Goal: Transaction & Acquisition: Purchase product/service

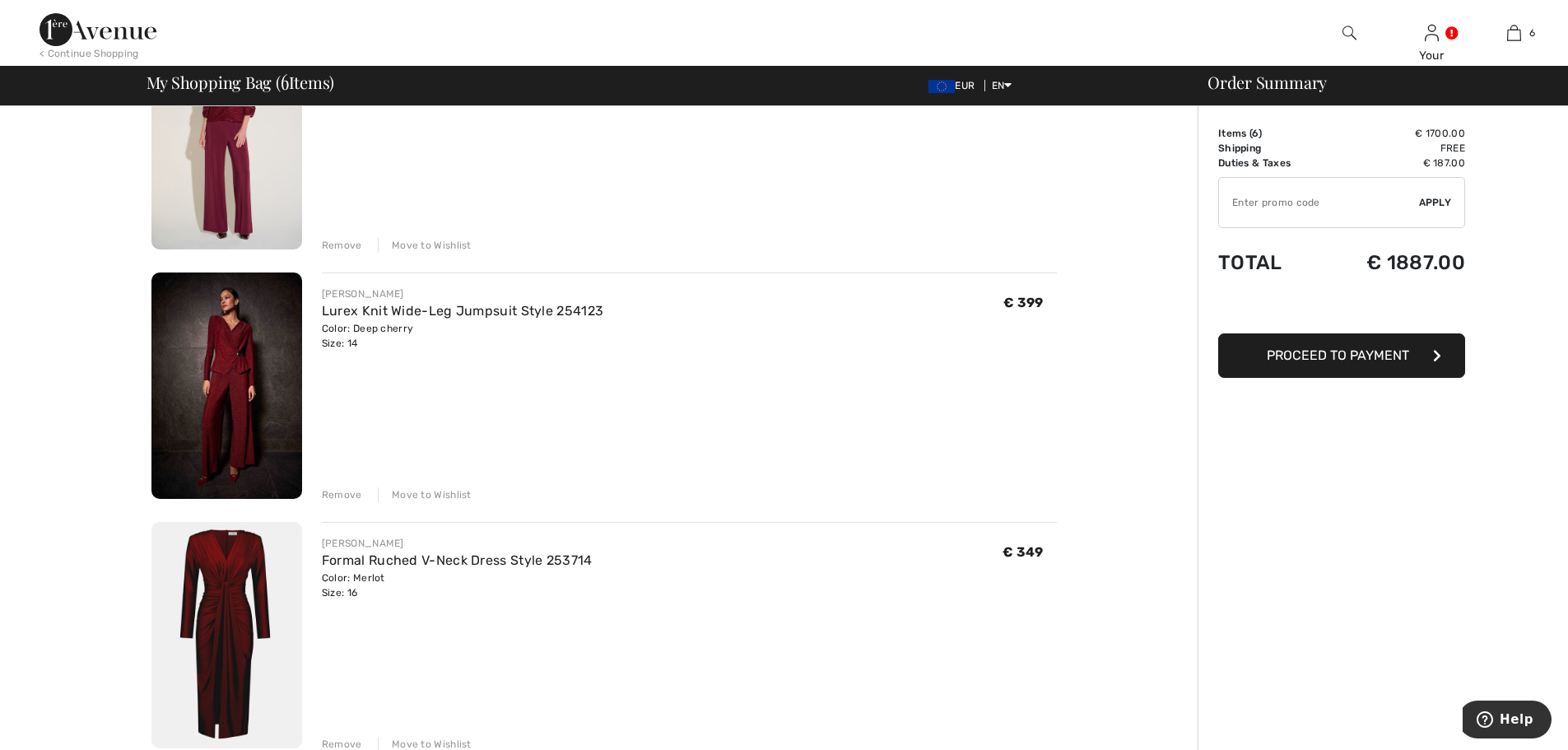
click at [324, 495] on div "Remove" at bounding box center [341, 495] width 40 height 14
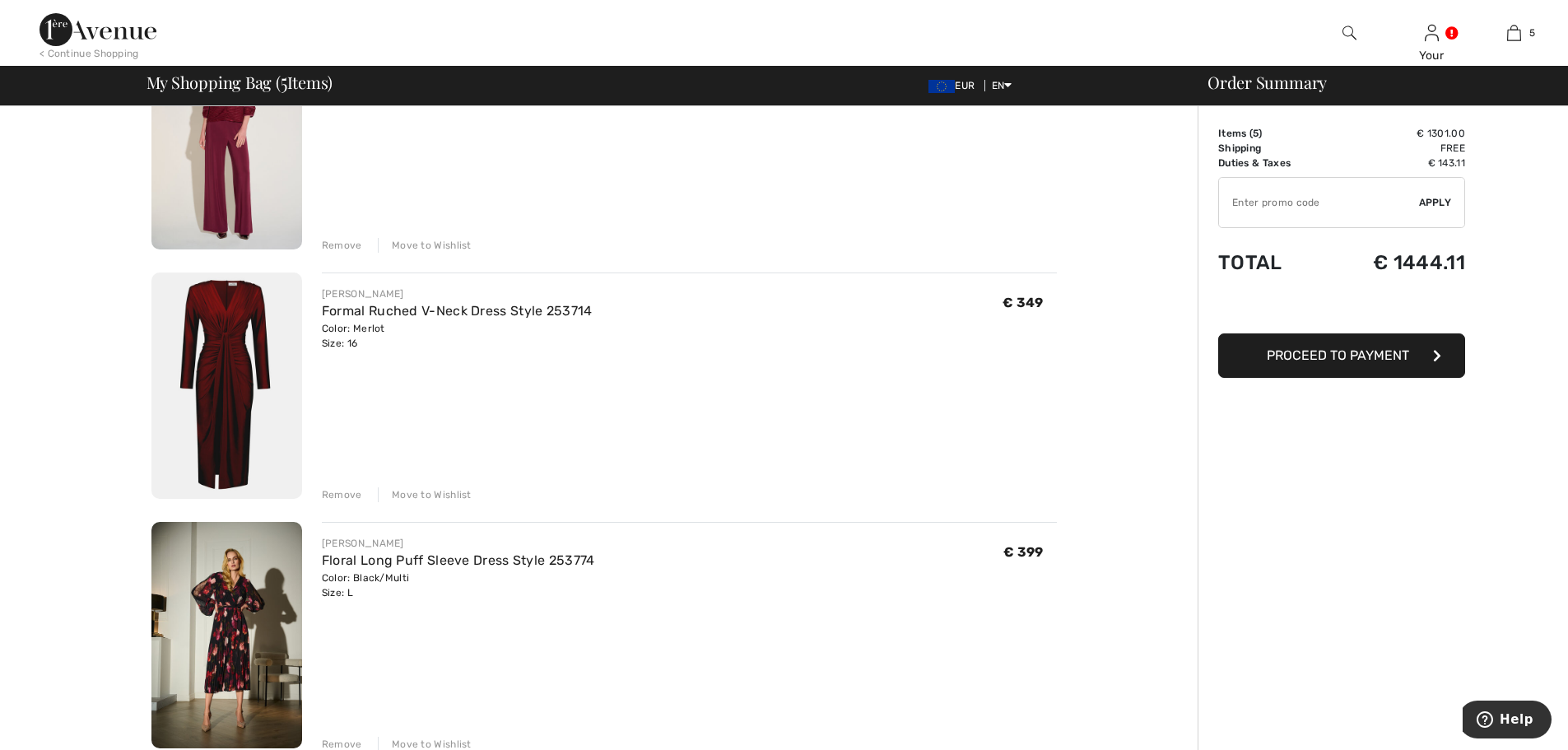
click at [216, 355] on img at bounding box center [226, 386] width 151 height 226
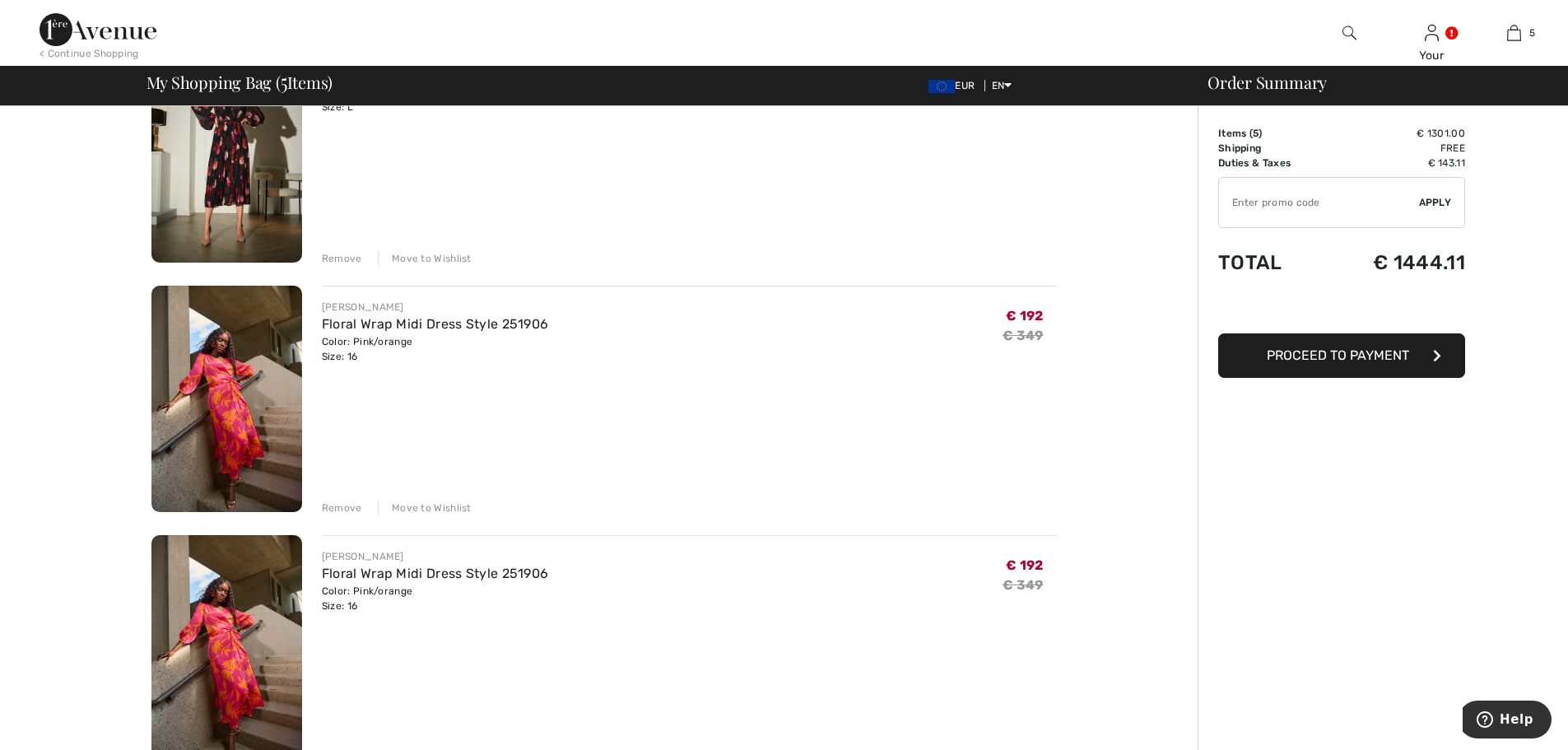
scroll to position [713, 0]
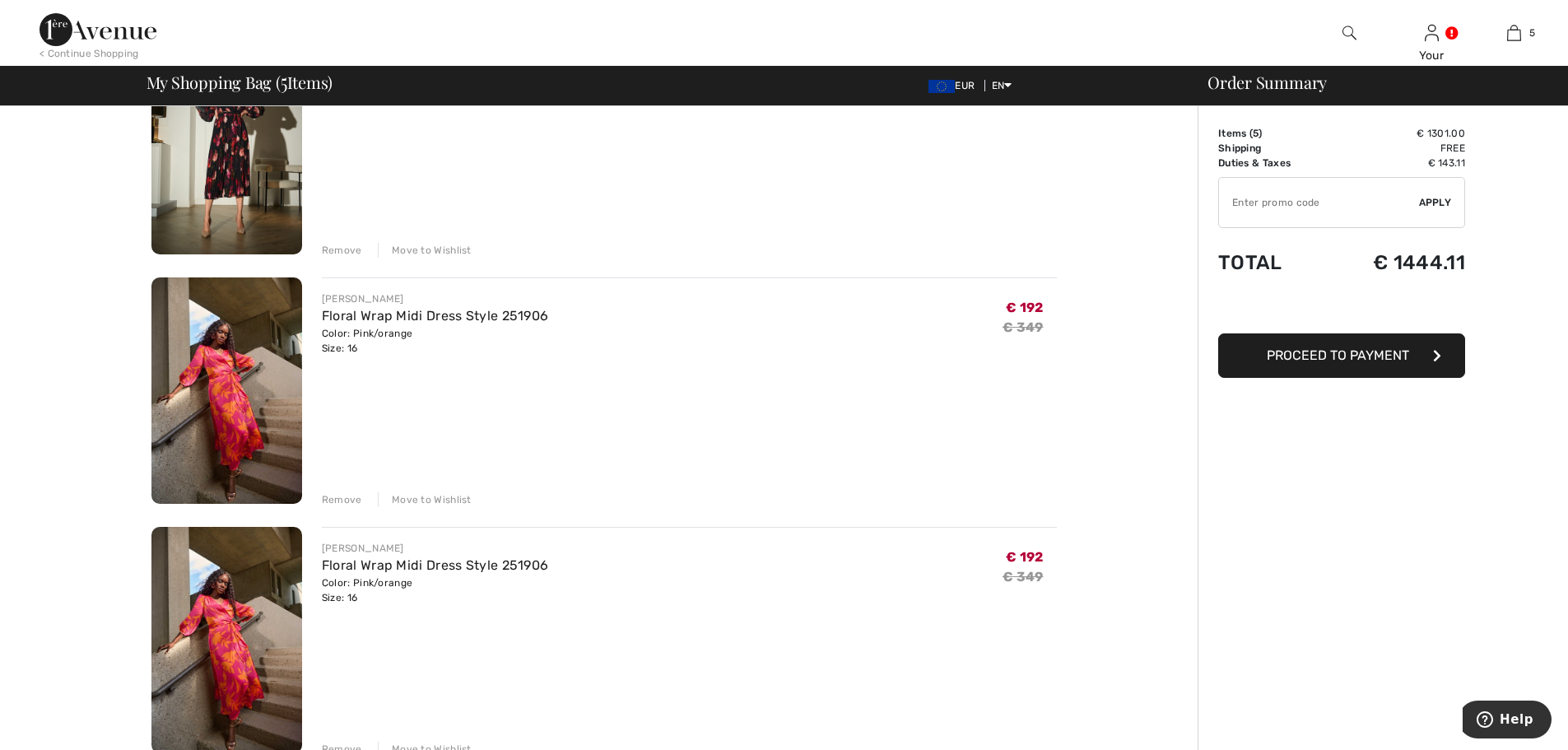
click at [242, 633] on img at bounding box center [226, 640] width 151 height 226
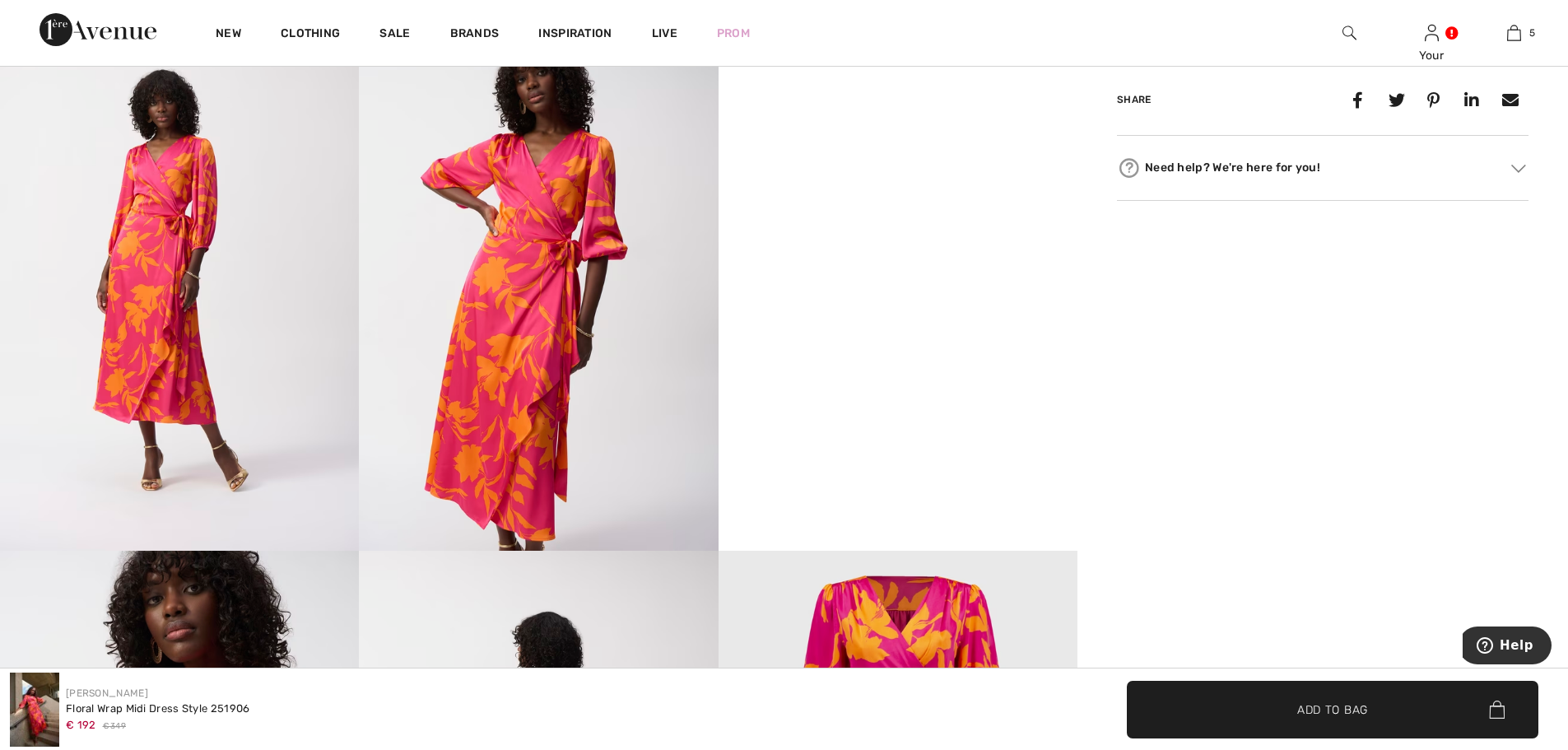
scroll to position [741, 0]
